Goal: Transaction & Acquisition: Purchase product/service

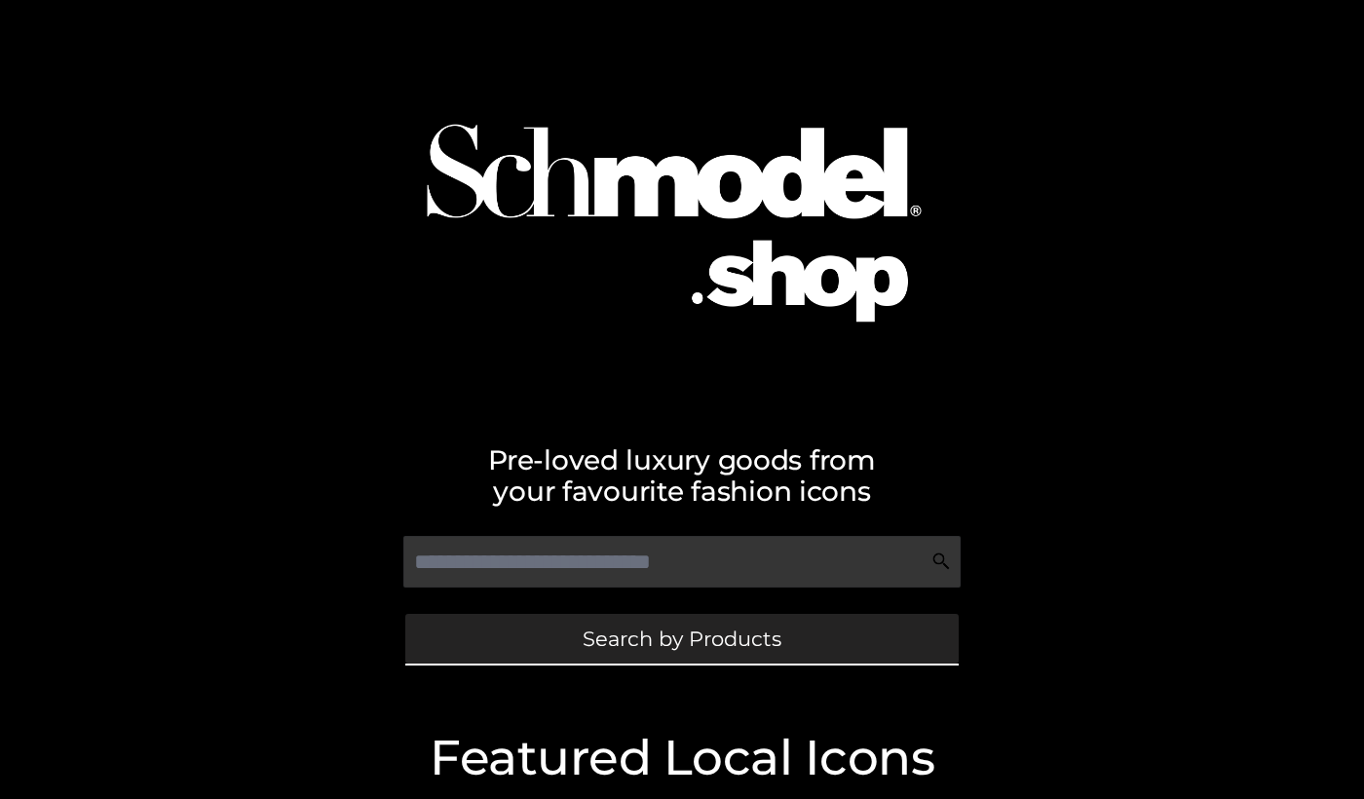
click at [512, 637] on link "Search by Products" at bounding box center [681, 639] width 553 height 50
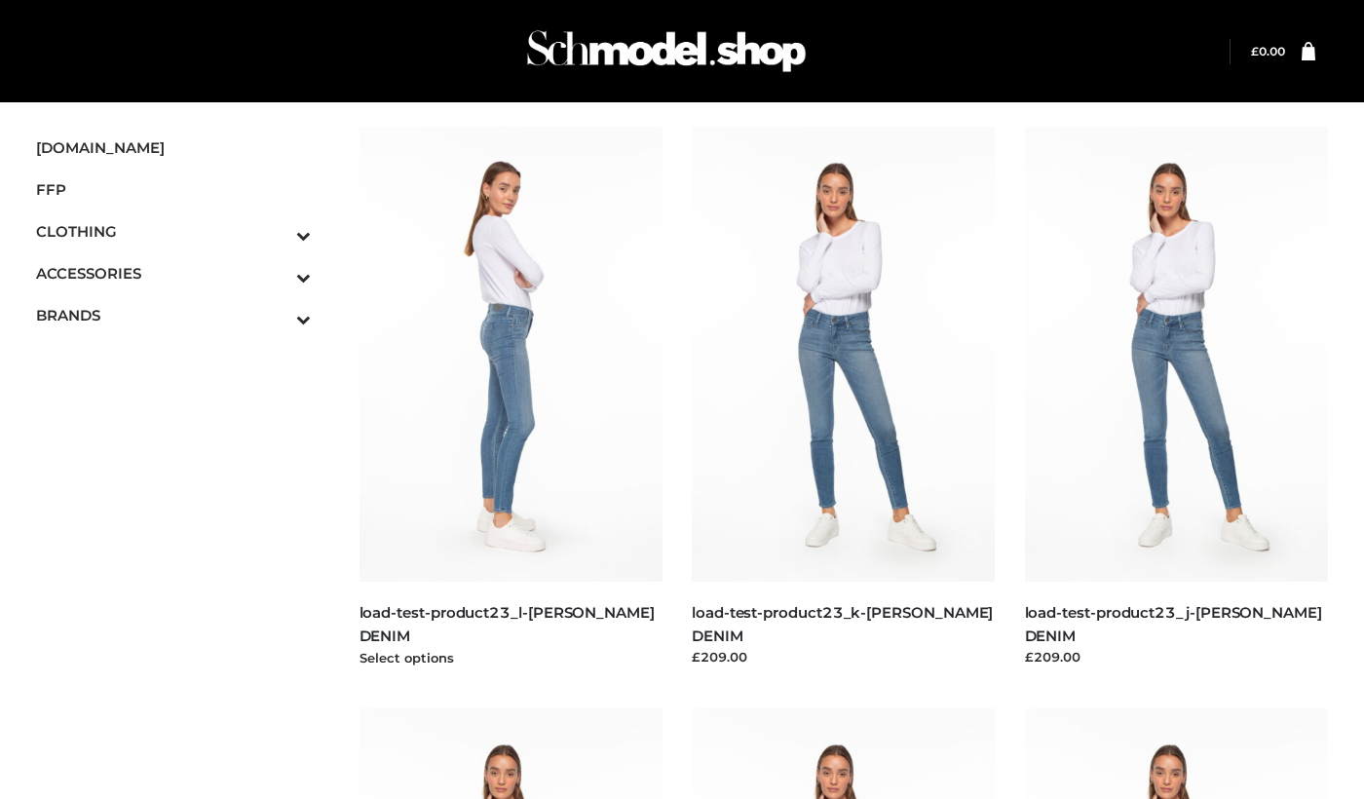
click at [537, 320] on img at bounding box center [511, 354] width 304 height 455
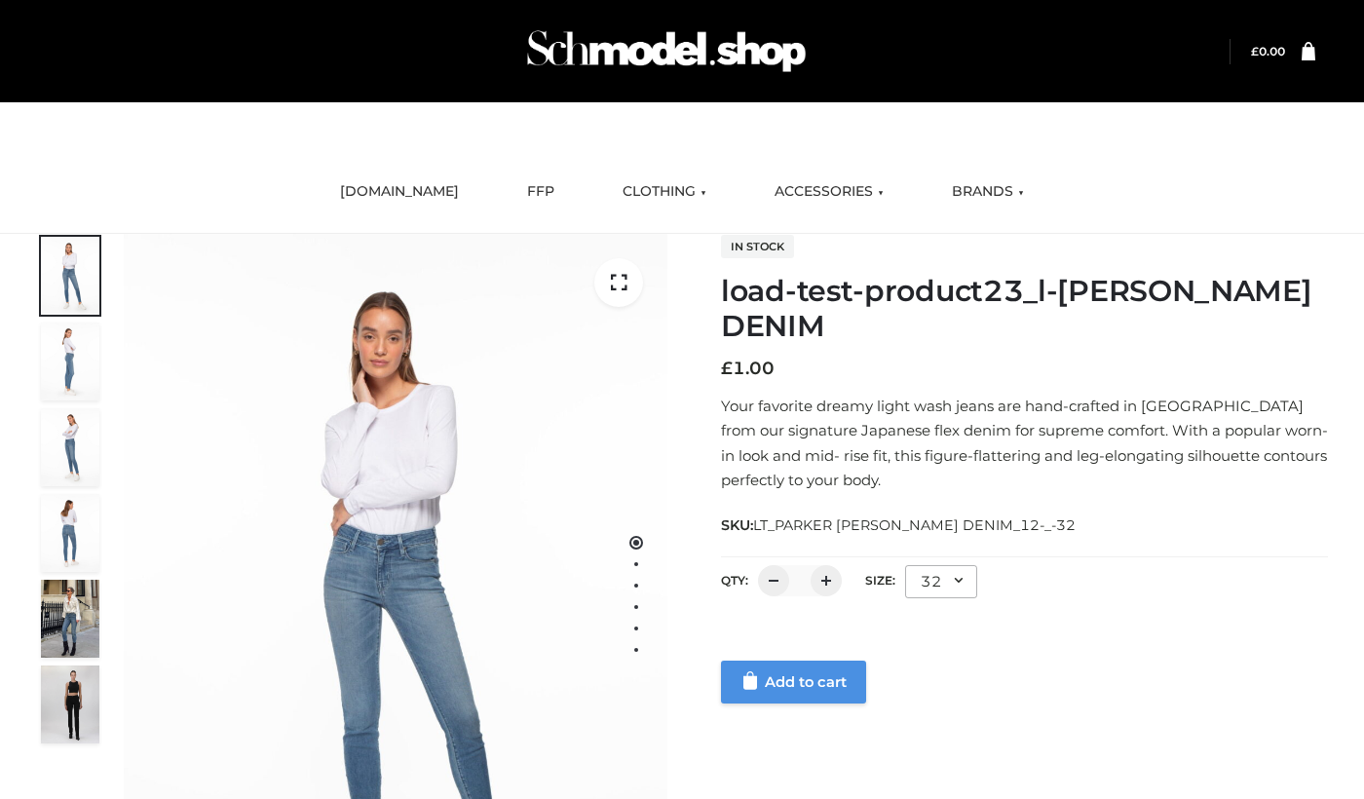
click at [777, 696] on link "Add to cart" at bounding box center [793, 681] width 145 height 43
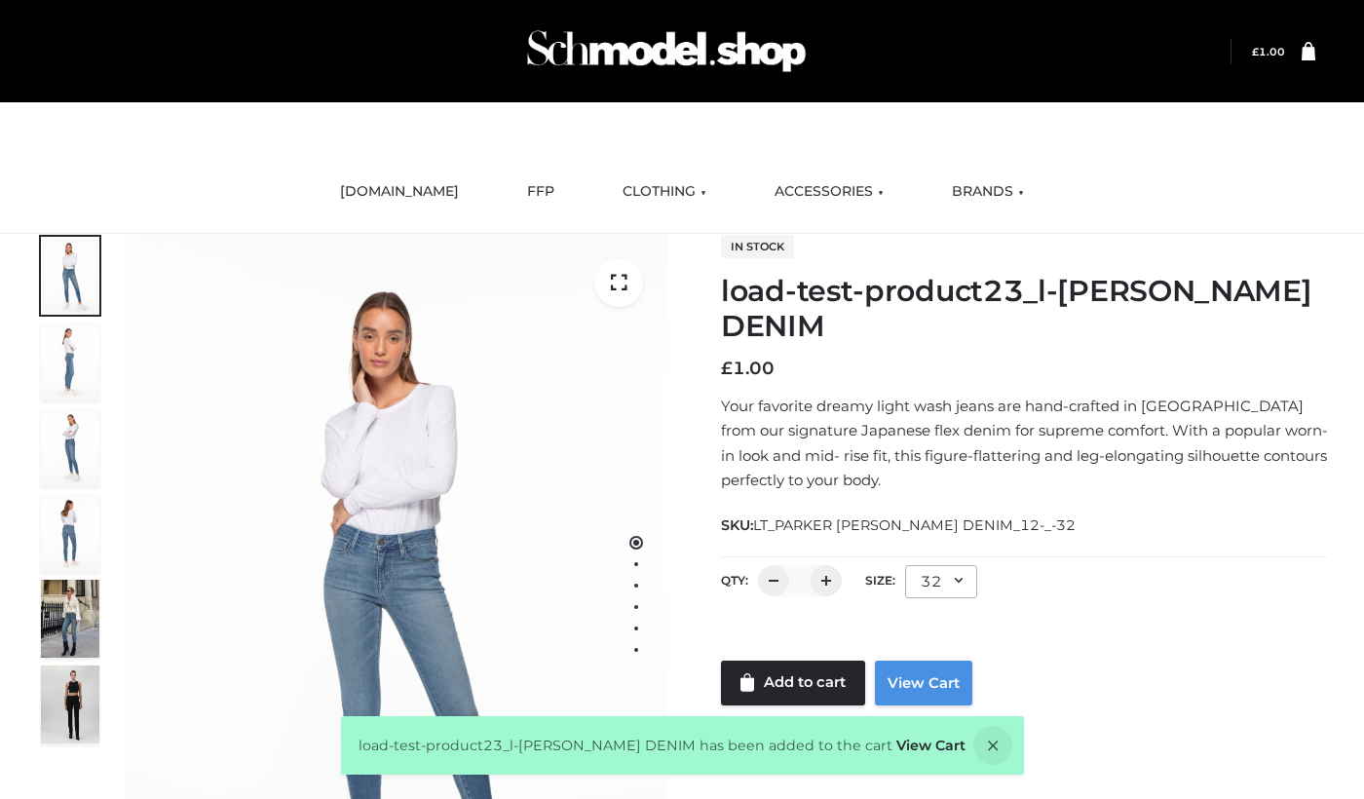
click at [917, 680] on link "View Cart" at bounding box center [923, 682] width 97 height 45
